Goal: Task Accomplishment & Management: Use online tool/utility

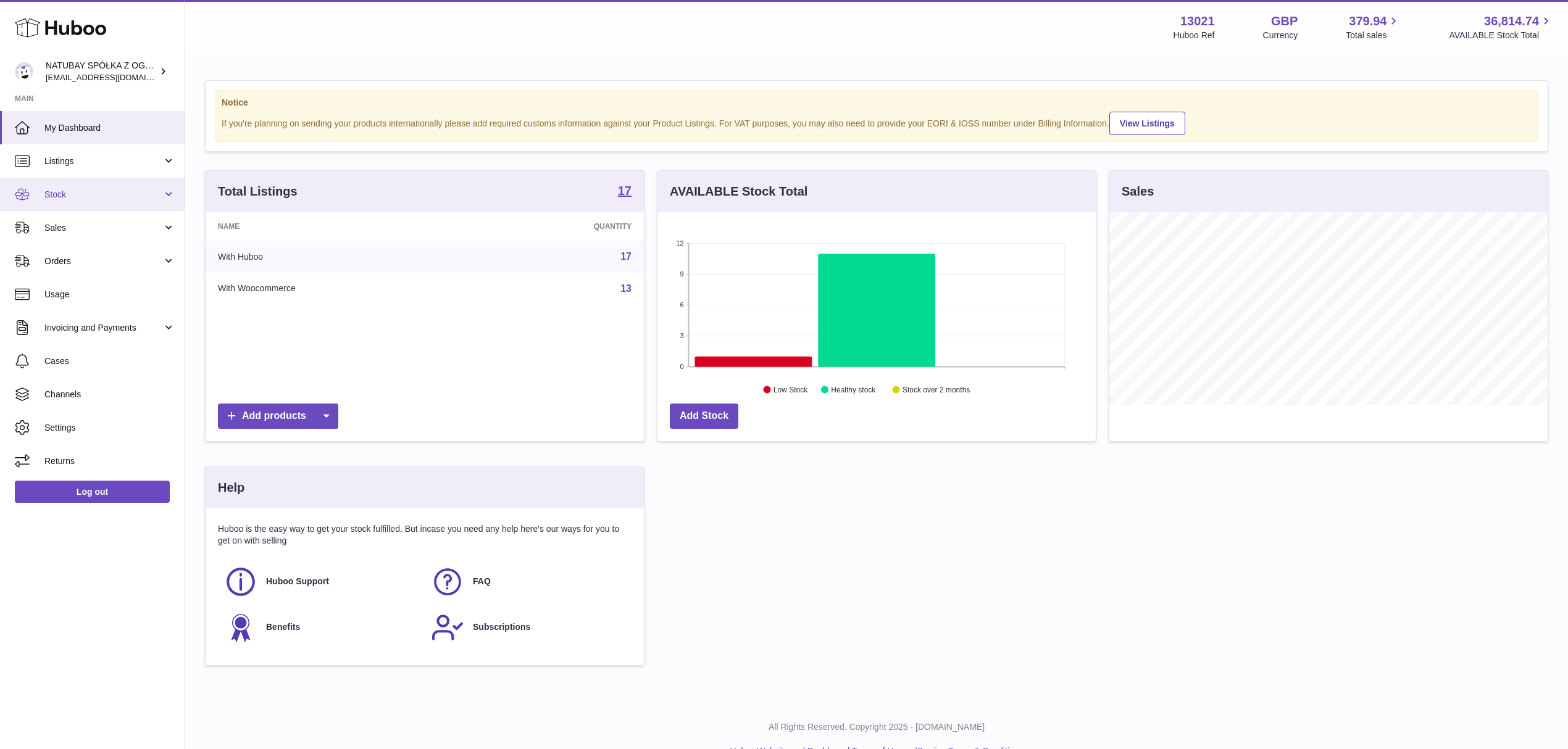
scroll to position [192, 438]
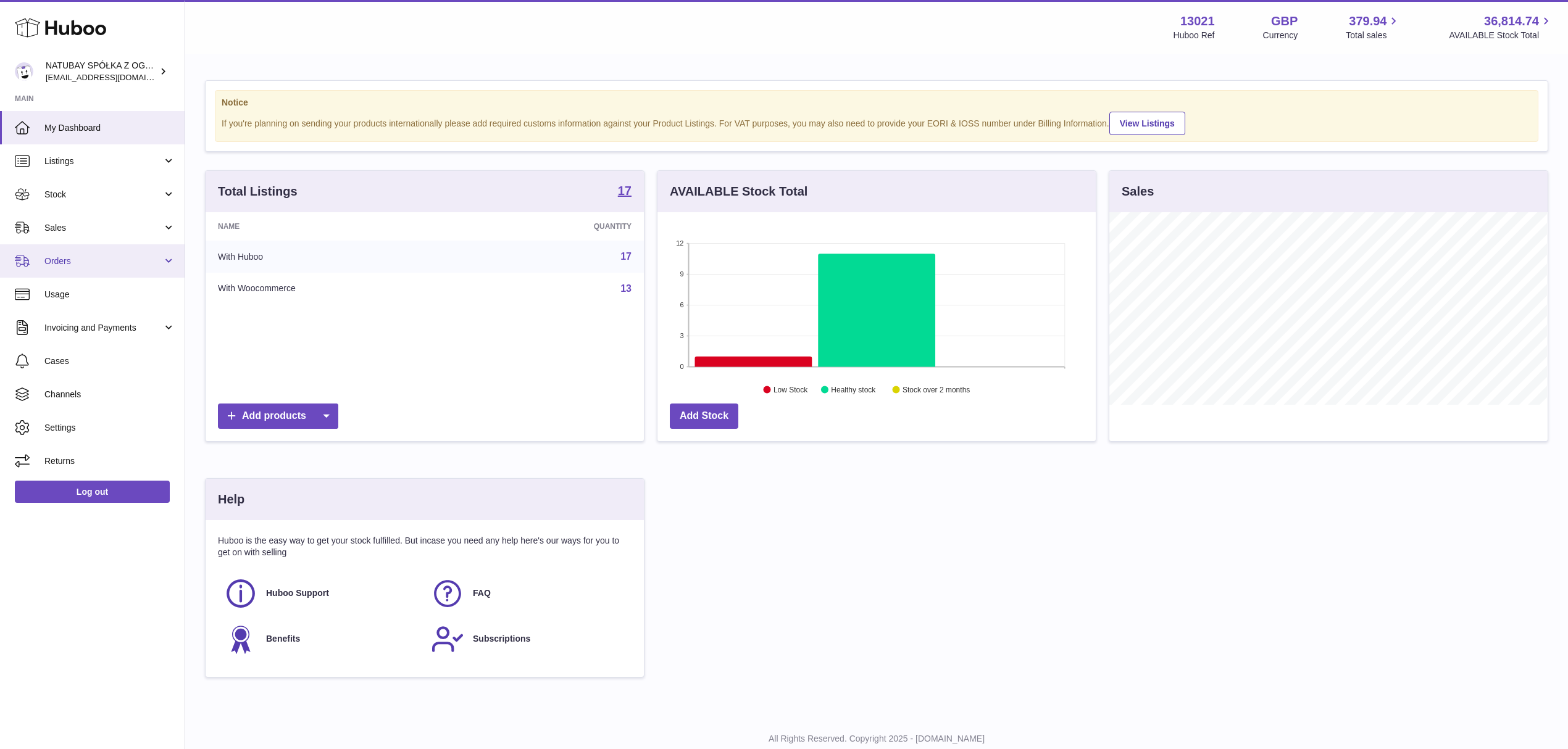
click at [95, 257] on span "Orders" at bounding box center [103, 261] width 117 height 12
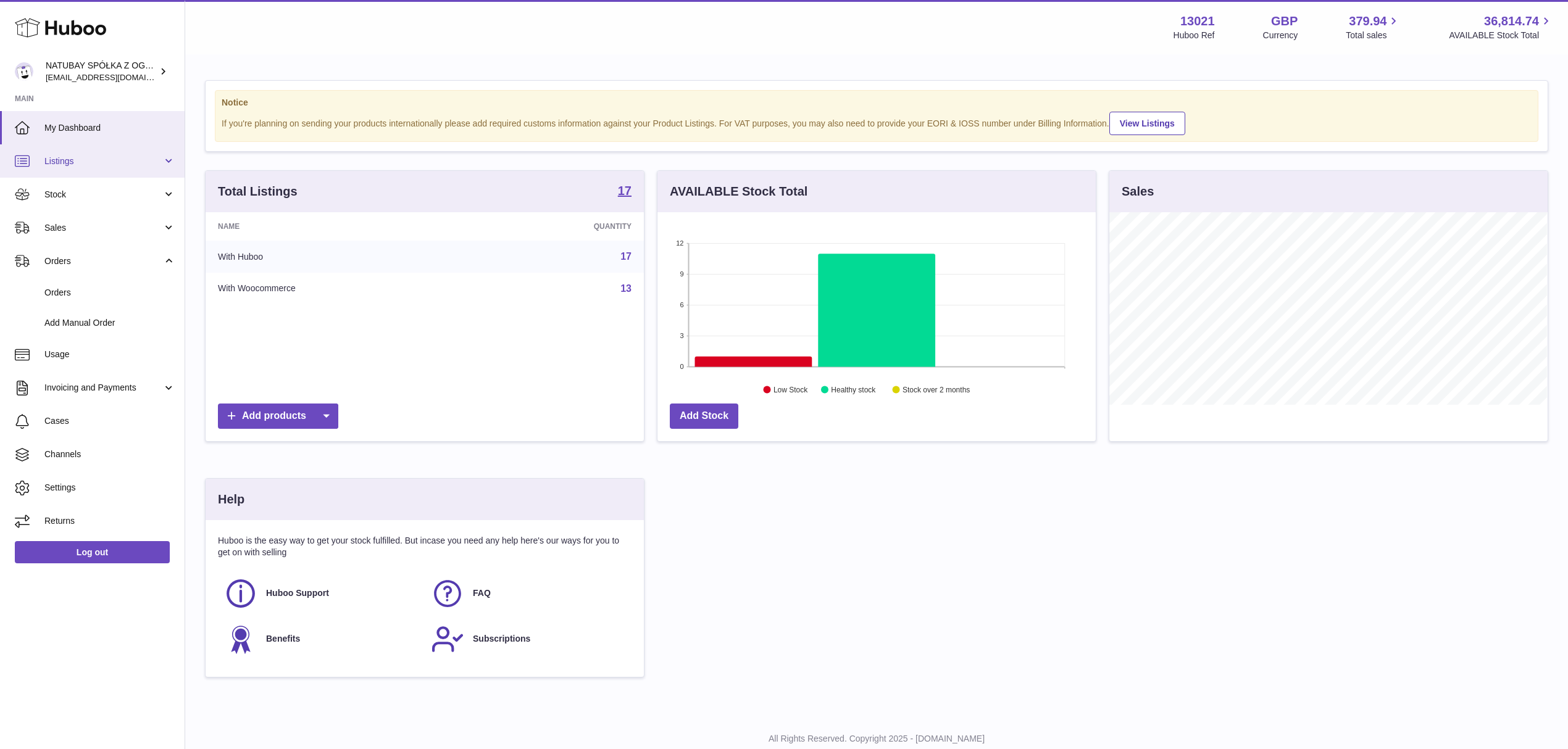
click at [77, 159] on span "Listings" at bounding box center [103, 161] width 117 height 12
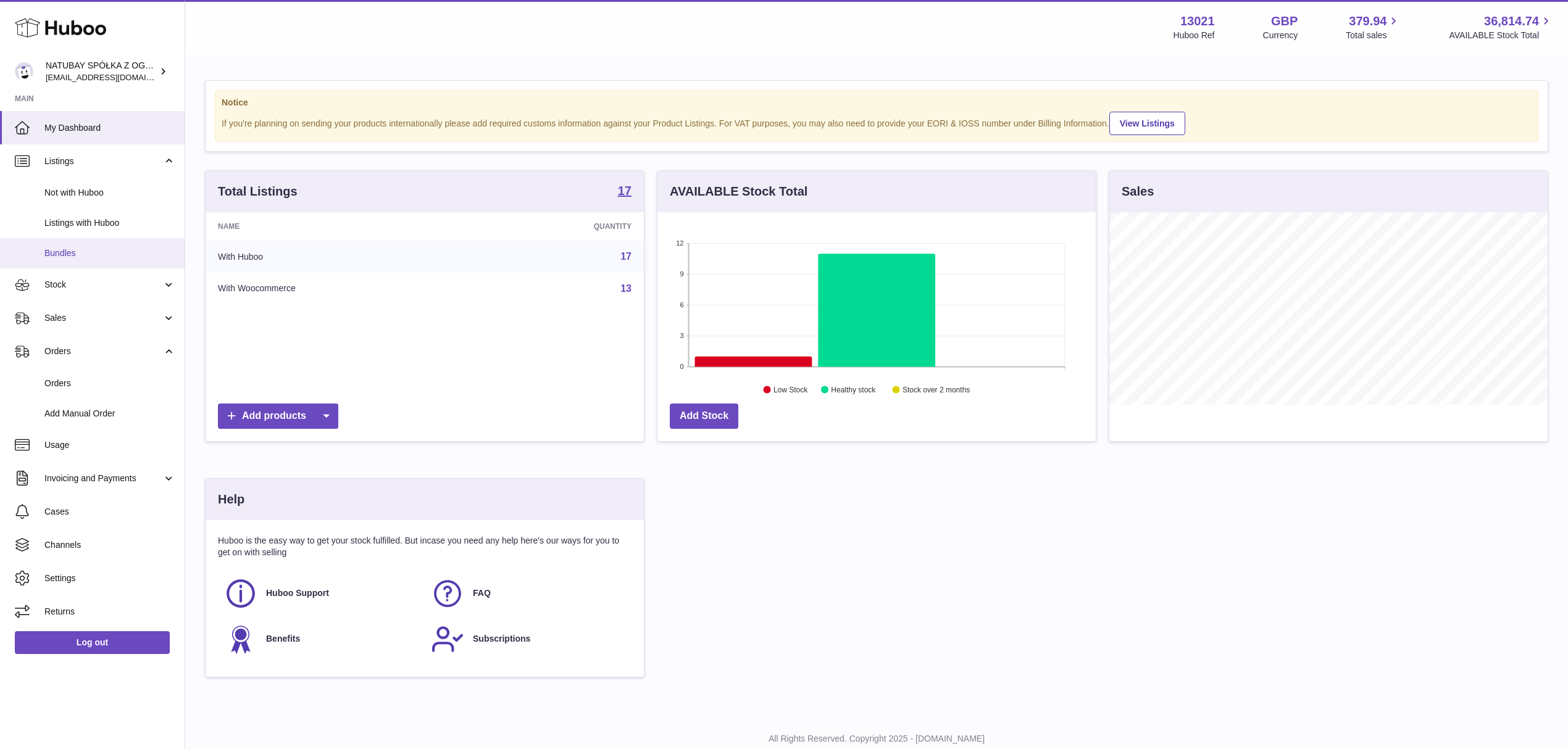
click at [93, 247] on span "Bundles" at bounding box center [109, 253] width 131 height 12
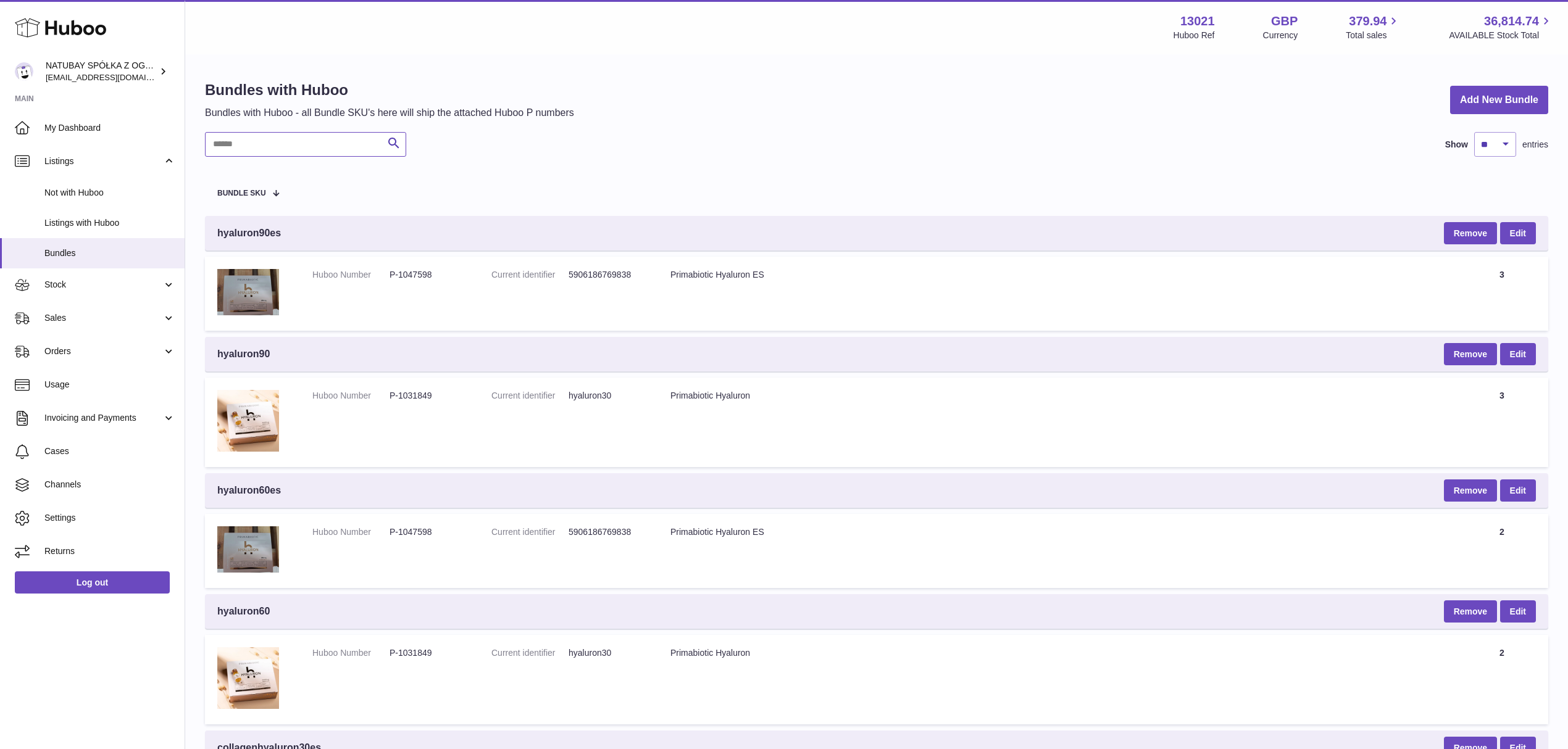
click at [258, 134] on input "text" at bounding box center [305, 144] width 201 height 25
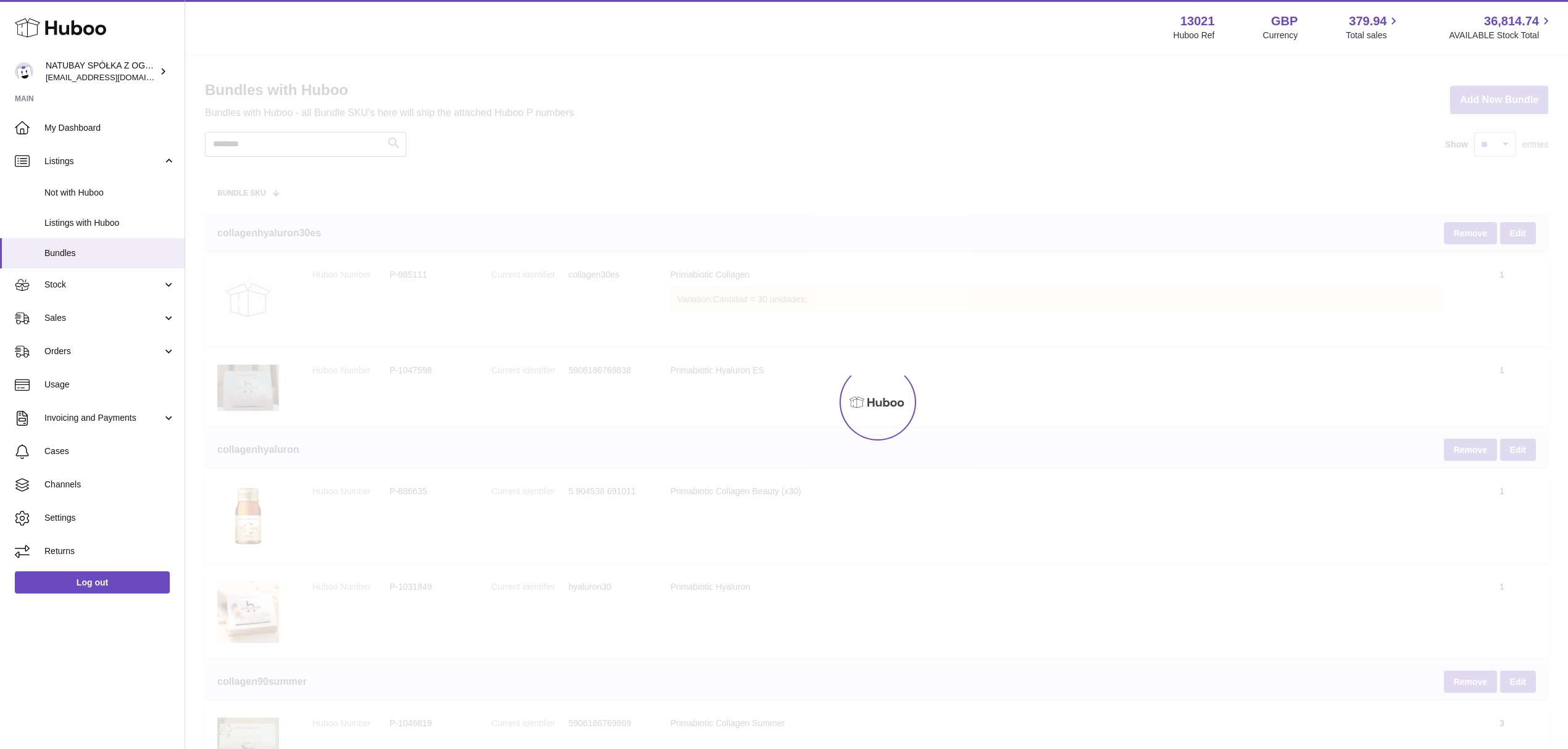
type input "********"
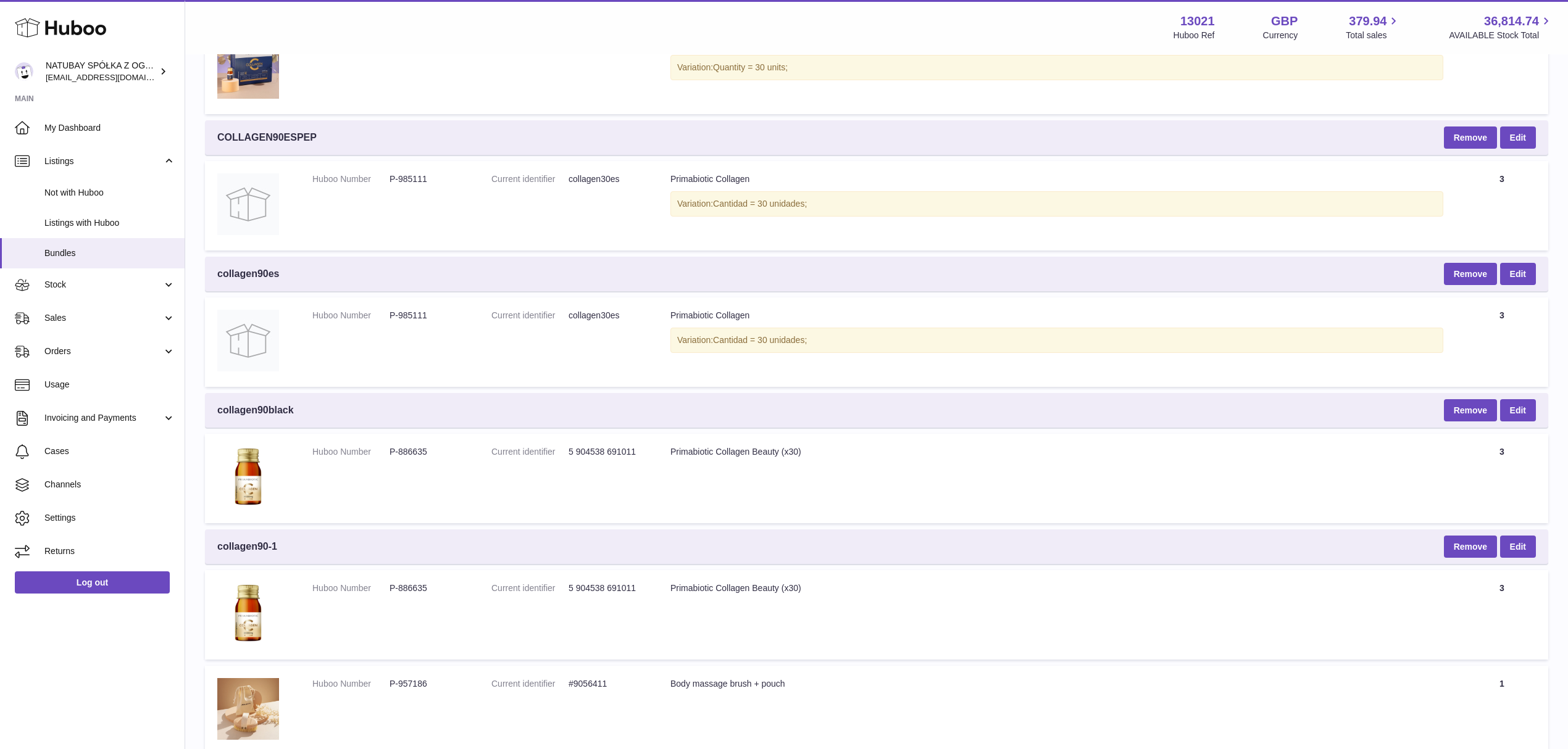
scroll to position [1224, 0]
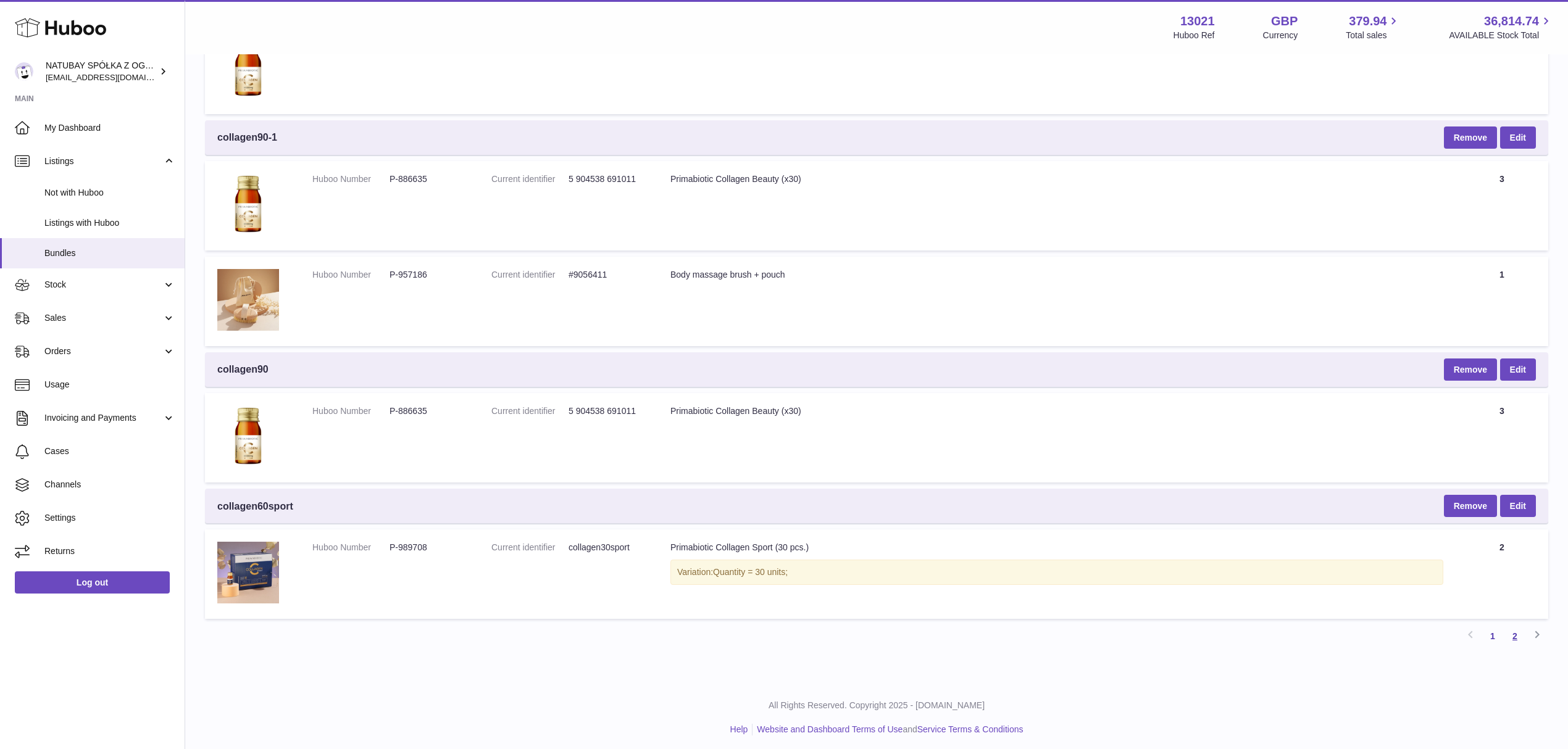
click at [1509, 635] on link "2" at bounding box center [1515, 636] width 22 height 22
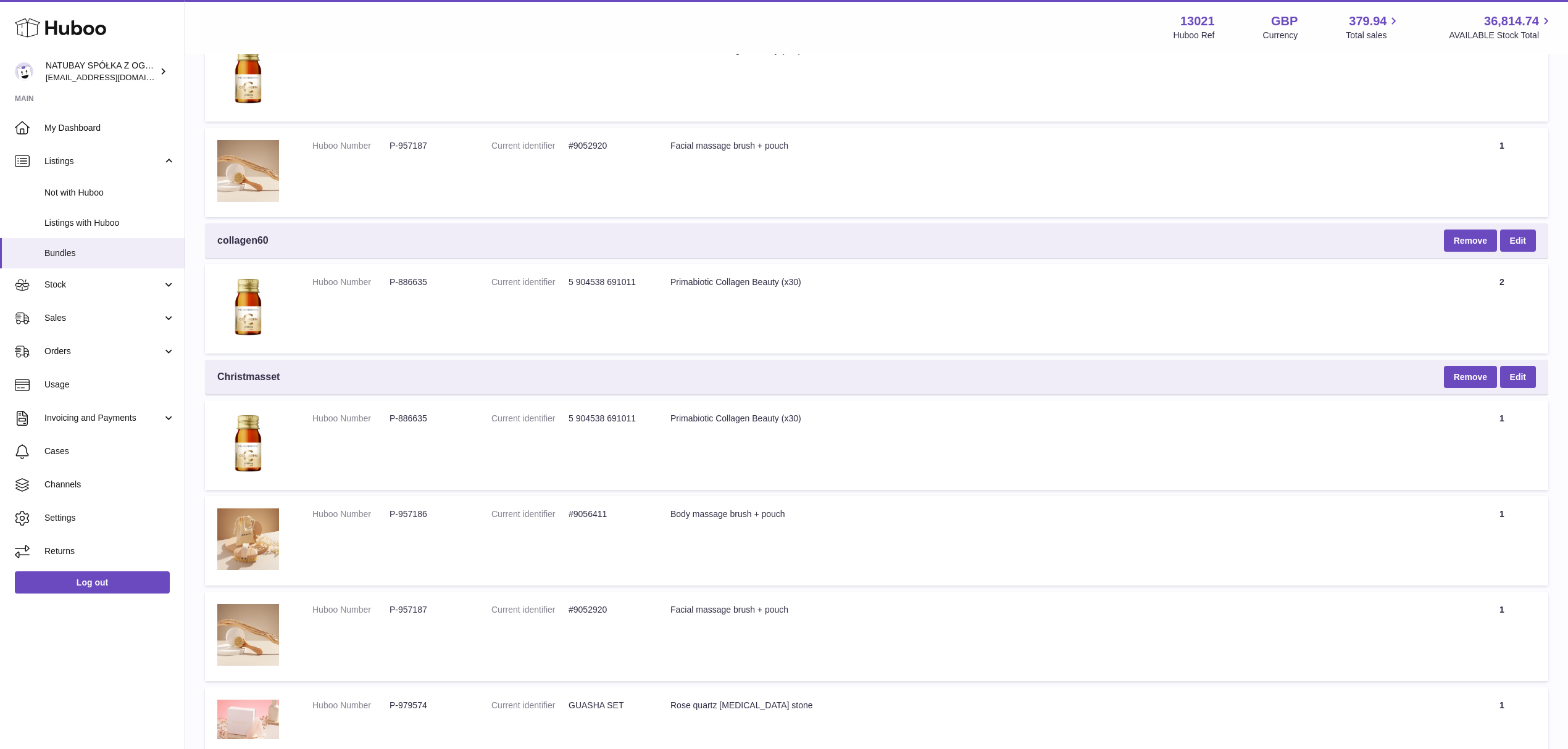
scroll to position [496, 0]
click at [154, 15] on div "Huboo" at bounding box center [92, 28] width 184 height 53
